Goal: Information Seeking & Learning: Learn about a topic

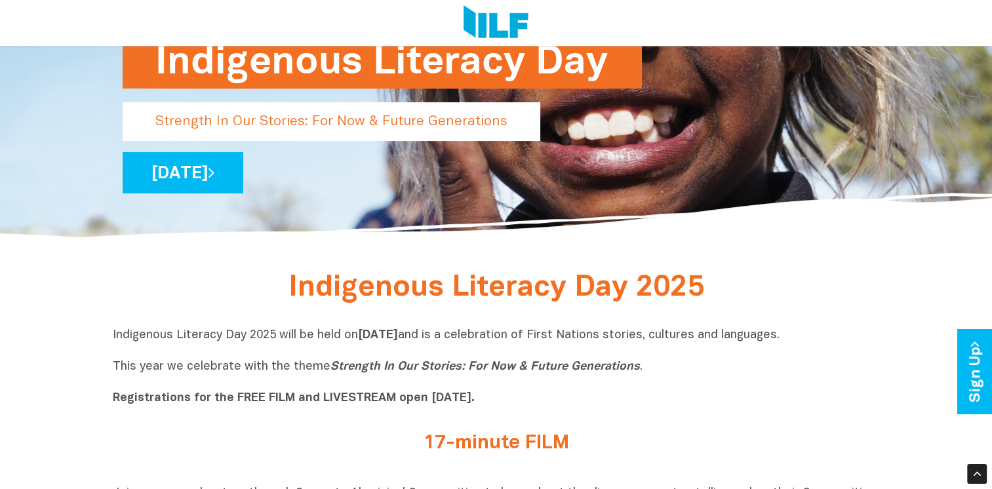
scroll to position [202, 0]
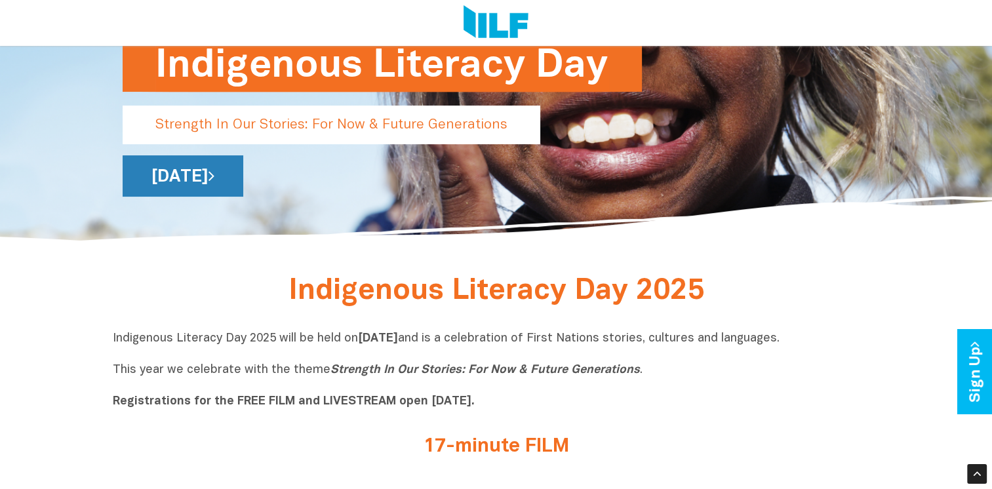
click at [243, 172] on link "[DATE]" at bounding box center [183, 175] width 121 height 41
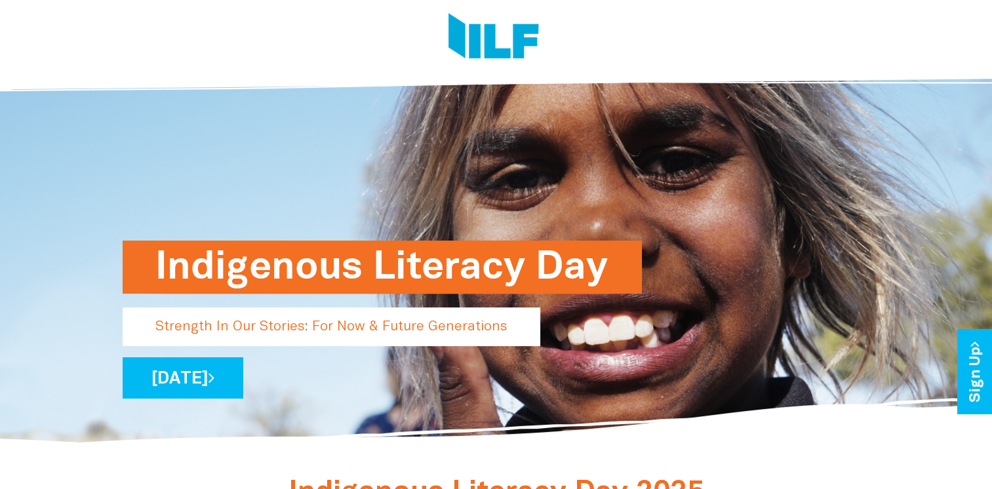
click at [448, 263] on h1 "Indigenous Literacy Day" at bounding box center [382, 267] width 454 height 53
